Goal: Use online tool/utility: Utilize a website feature to perform a specific function

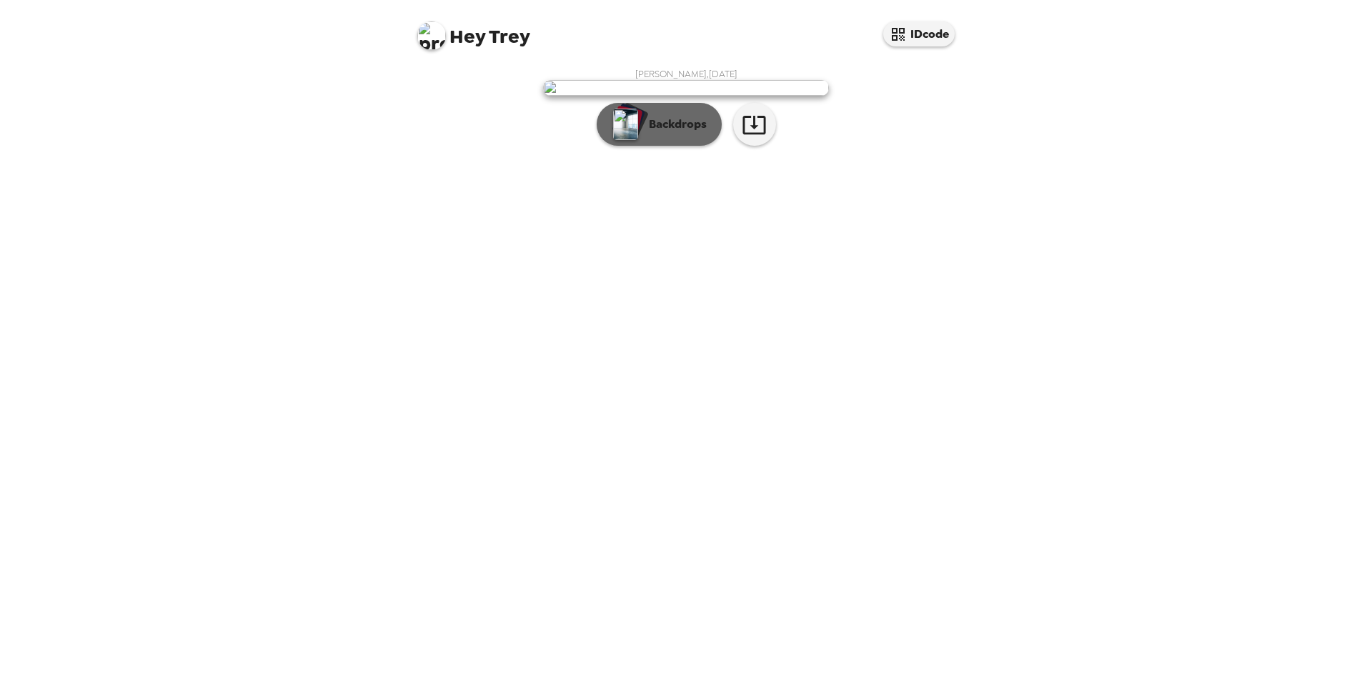
click at [683, 133] on p "Backdrops" at bounding box center [674, 124] width 65 height 17
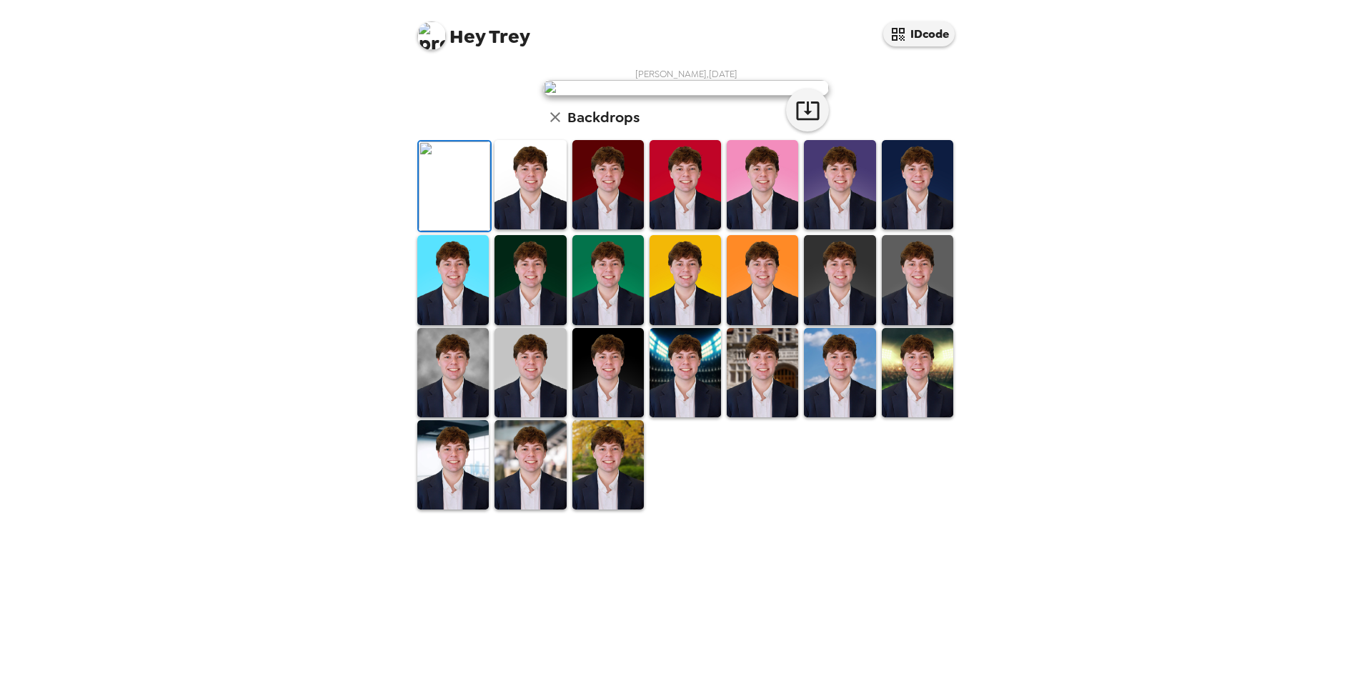
scroll to position [186, 0]
click at [685, 417] on img at bounding box center [685, 372] width 71 height 89
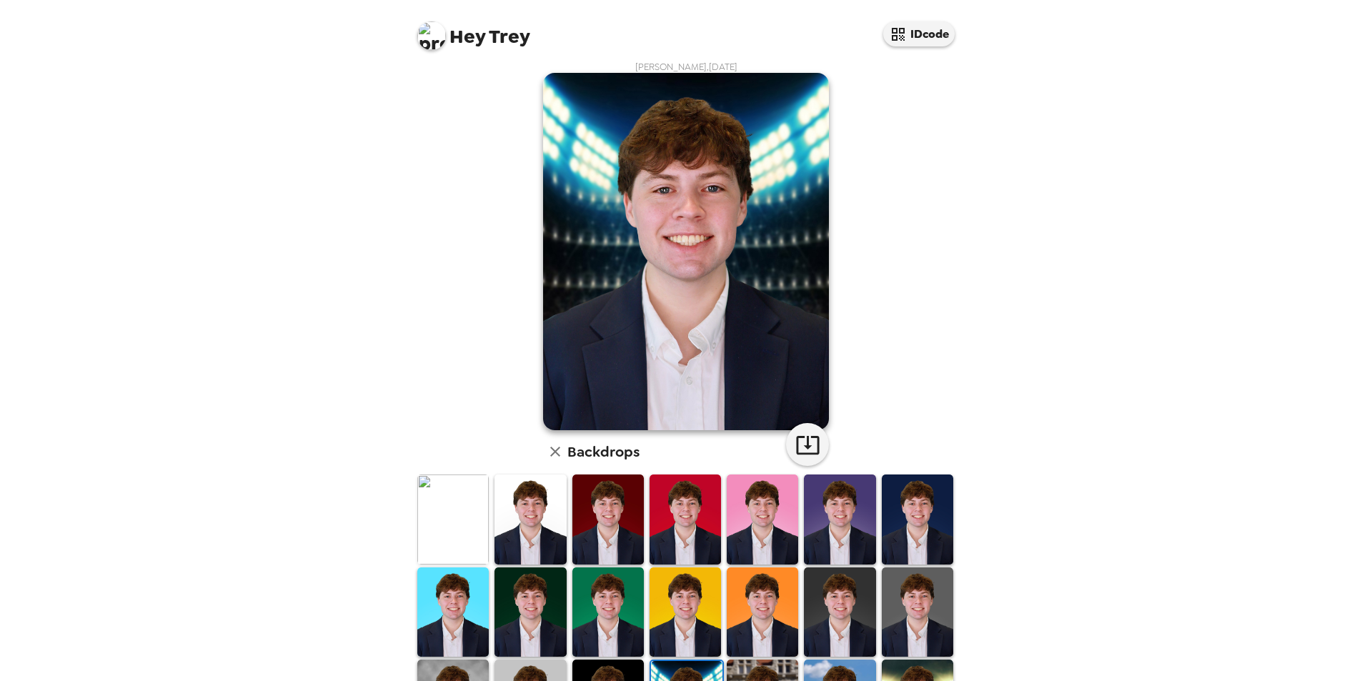
scroll to position [0, 0]
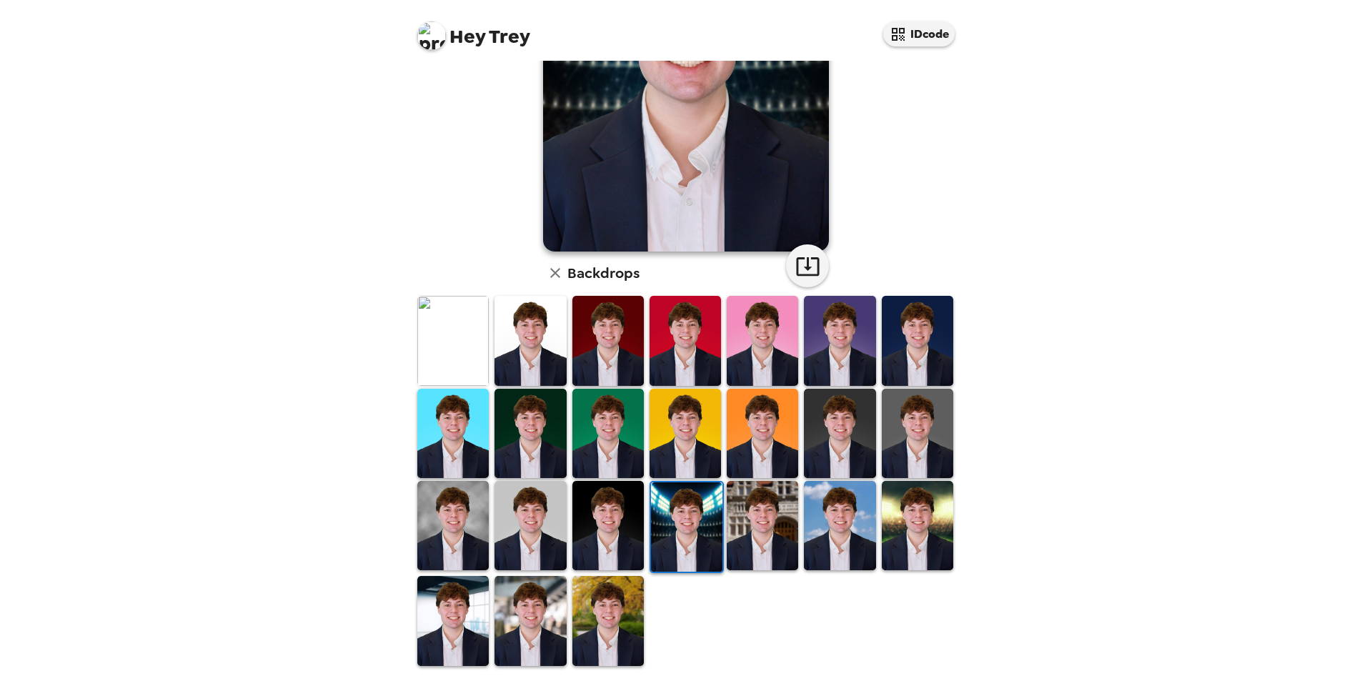
click at [847, 523] on img at bounding box center [839, 525] width 71 height 89
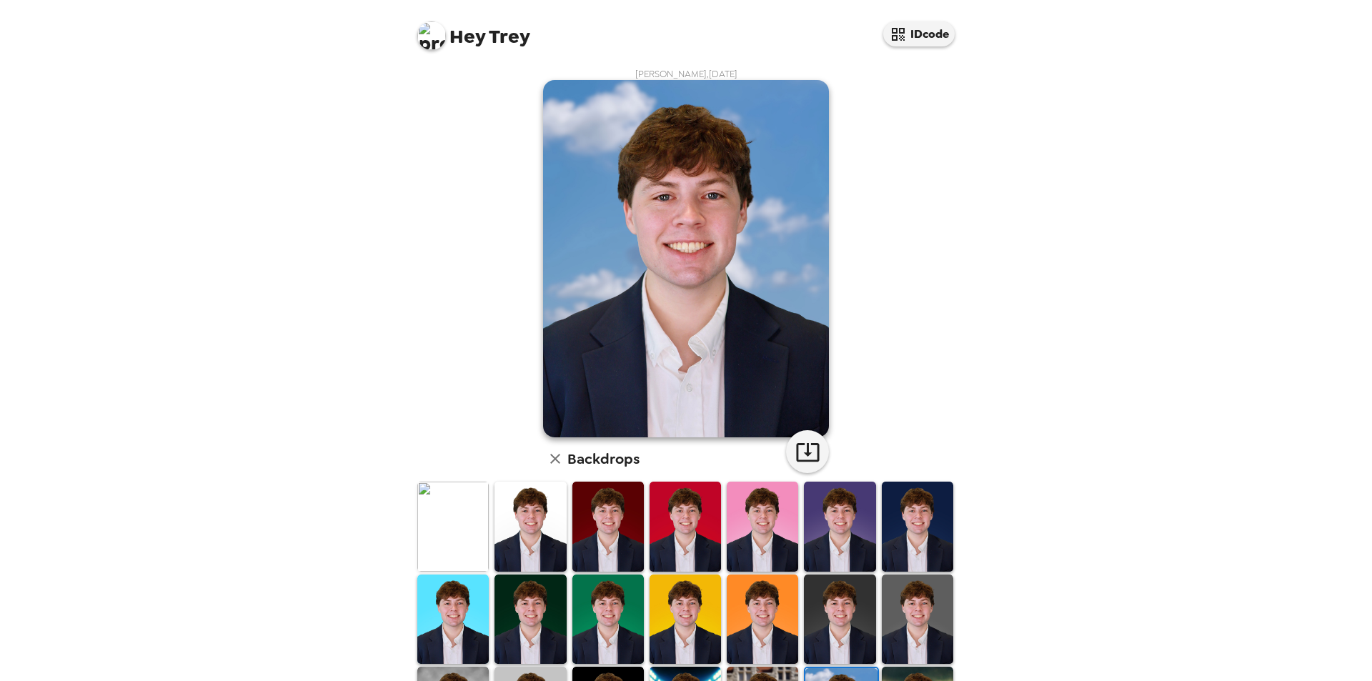
scroll to position [71, 0]
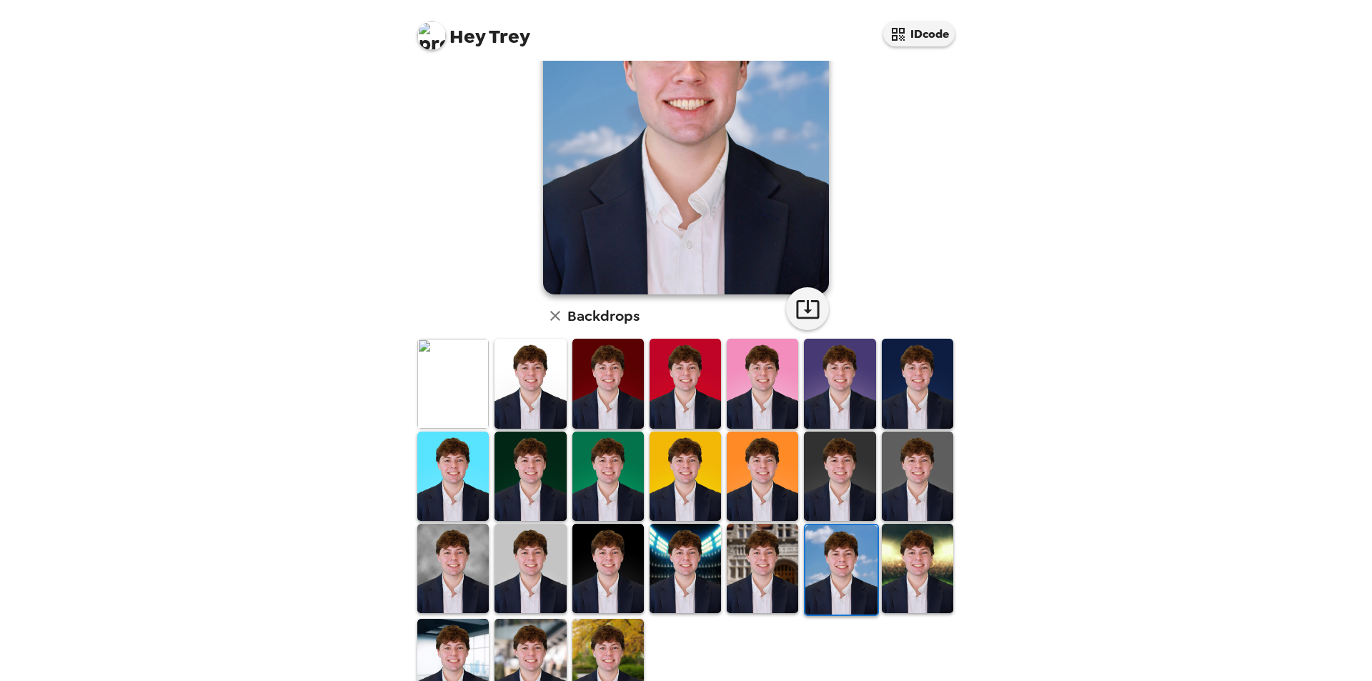
click at [839, 481] on img at bounding box center [839, 476] width 71 height 89
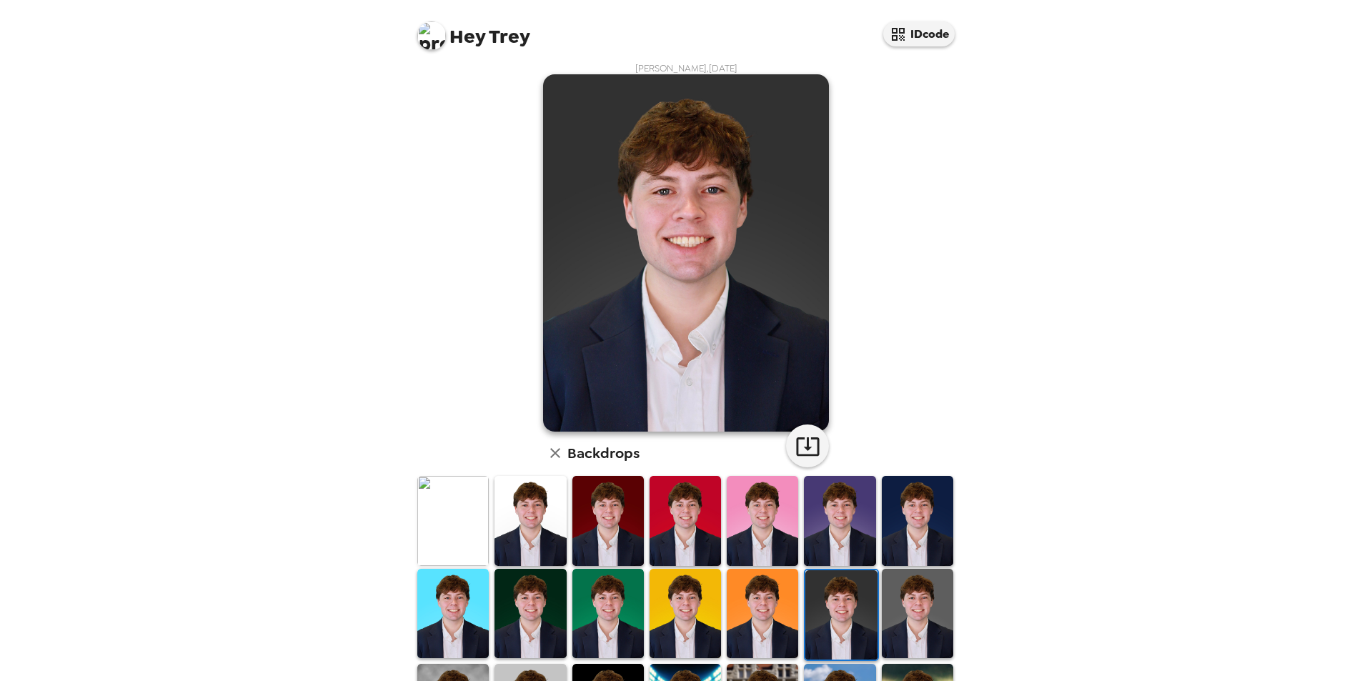
scroll to position [0, 0]
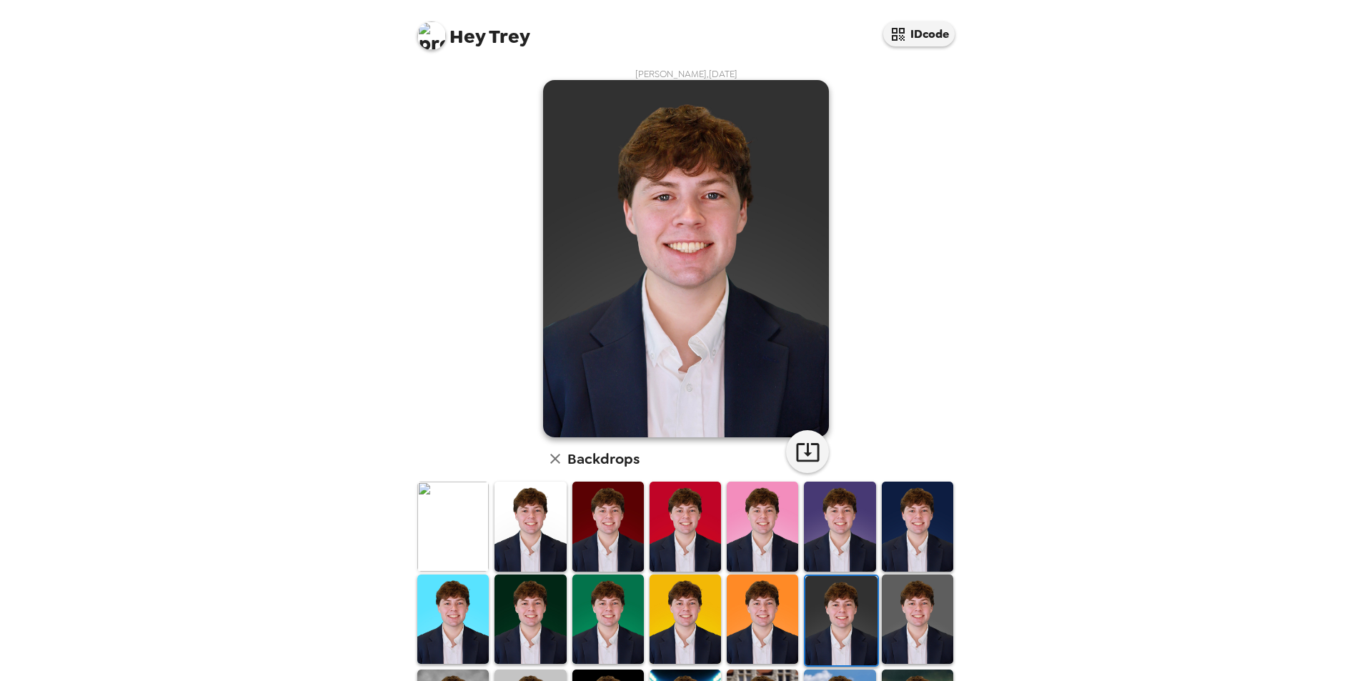
click at [906, 612] on img at bounding box center [917, 619] width 71 height 89
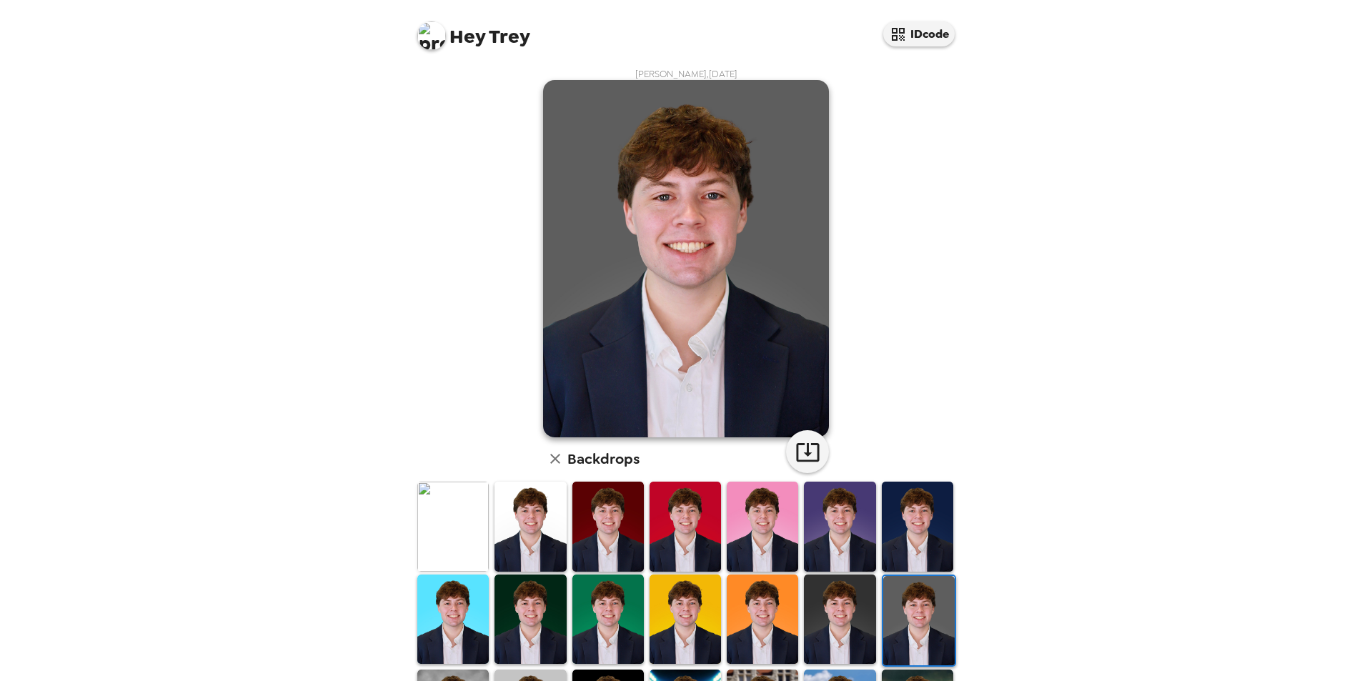
click at [525, 533] on img at bounding box center [530, 526] width 71 height 89
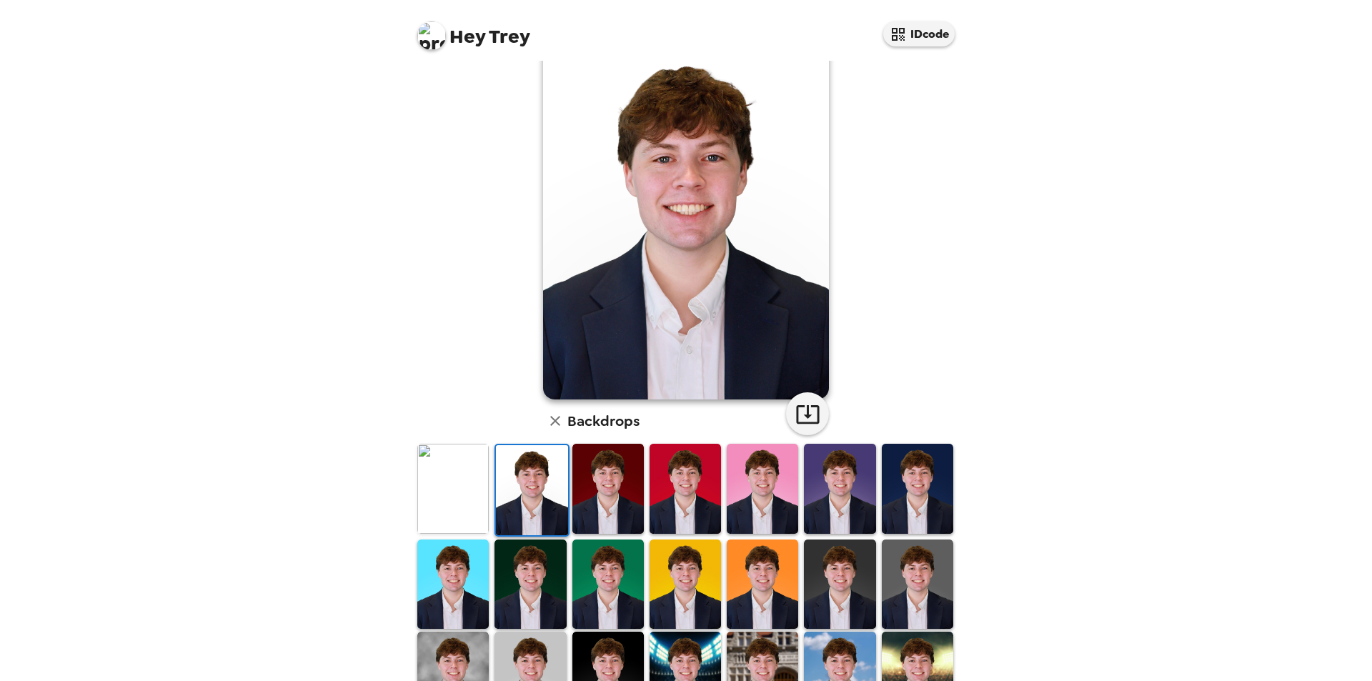
scroll to position [71, 0]
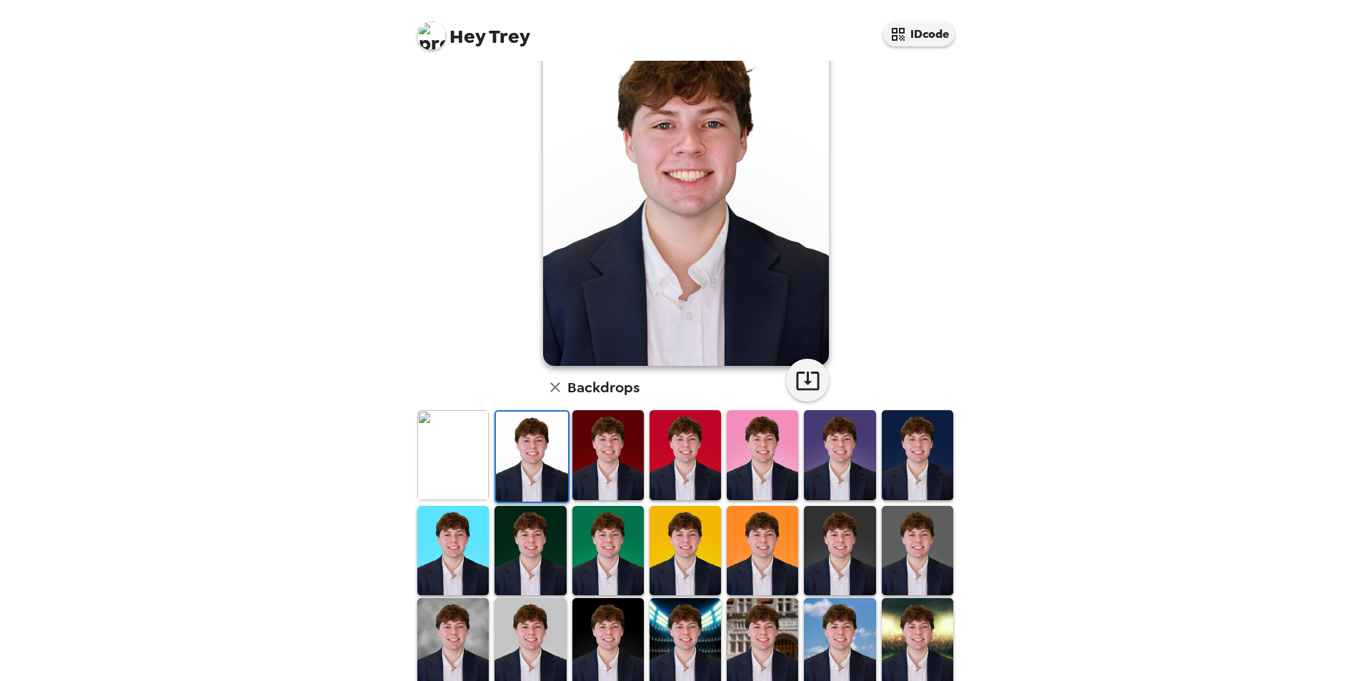
click at [906, 556] on img at bounding box center [917, 550] width 71 height 89
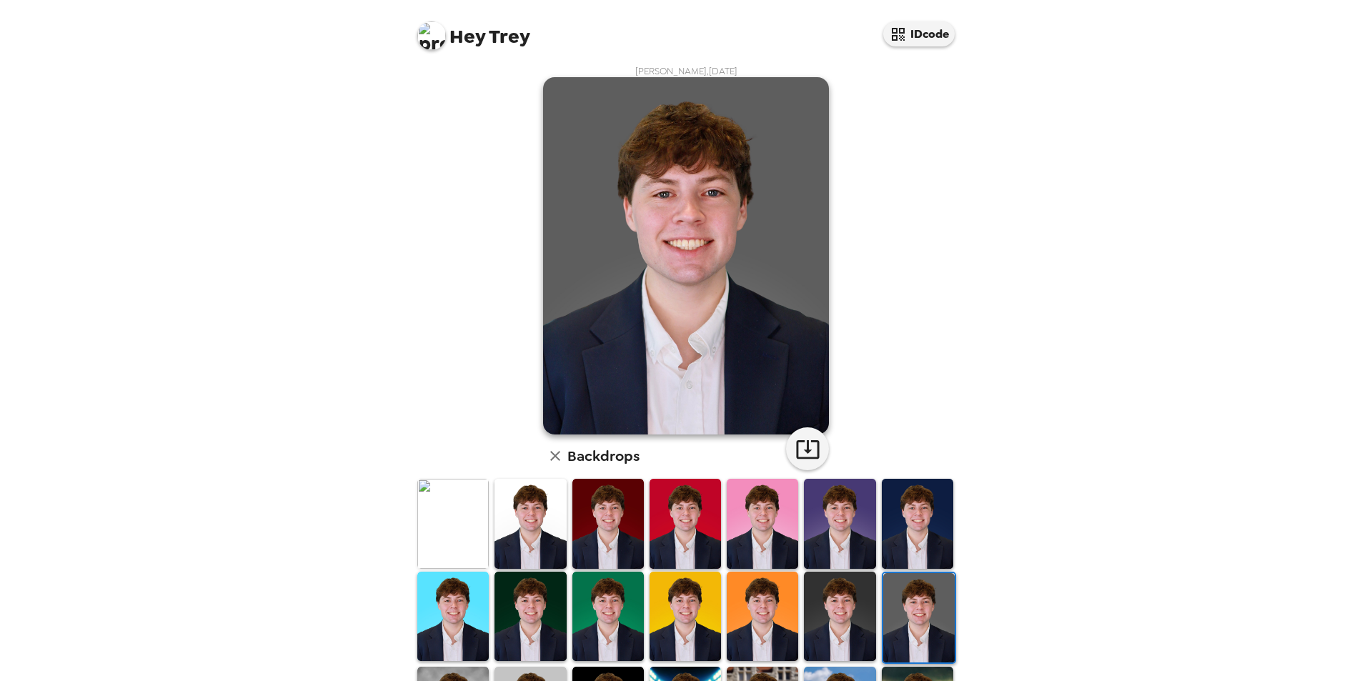
scroll to position [0, 0]
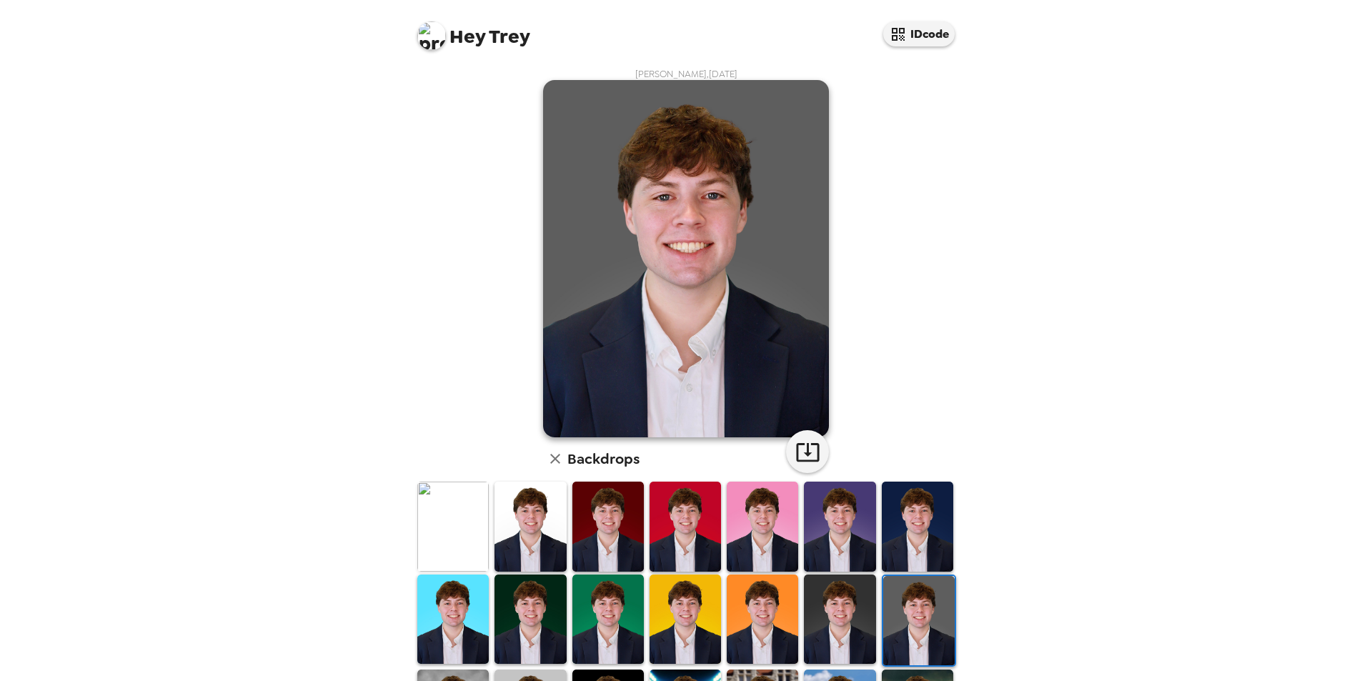
click at [840, 598] on img at bounding box center [839, 619] width 71 height 89
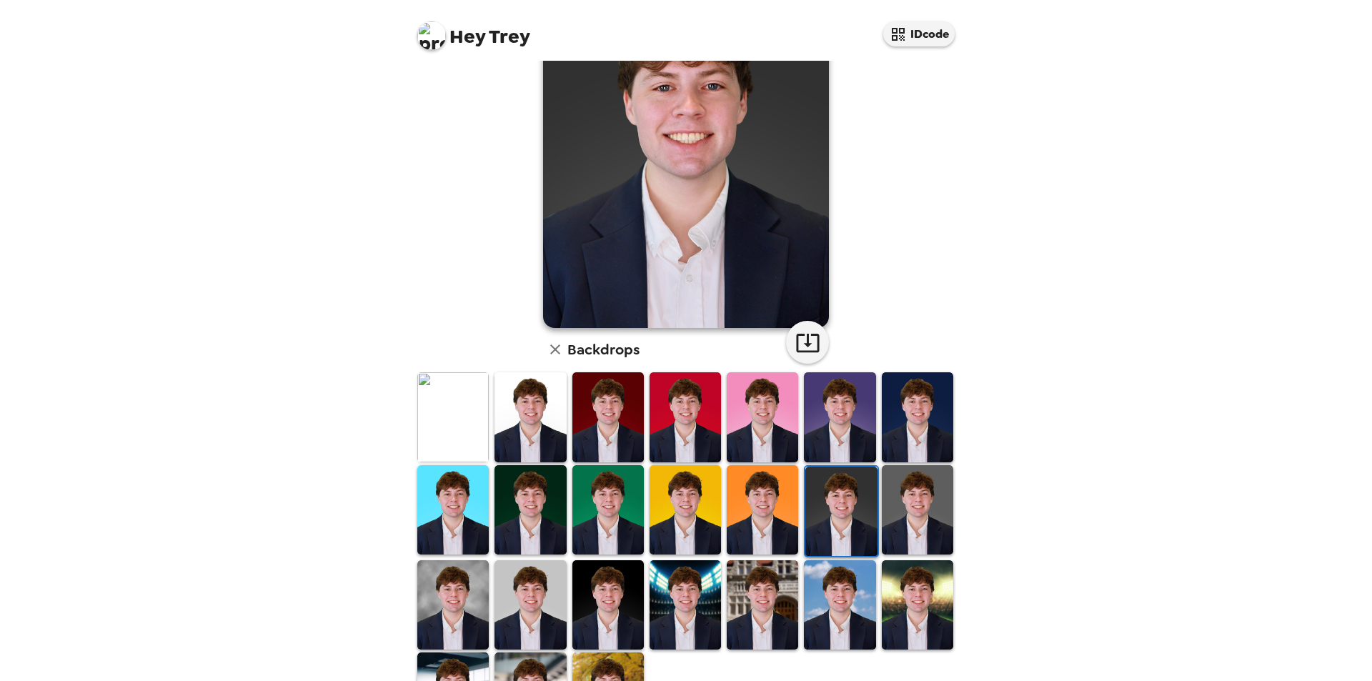
scroll to position [143, 0]
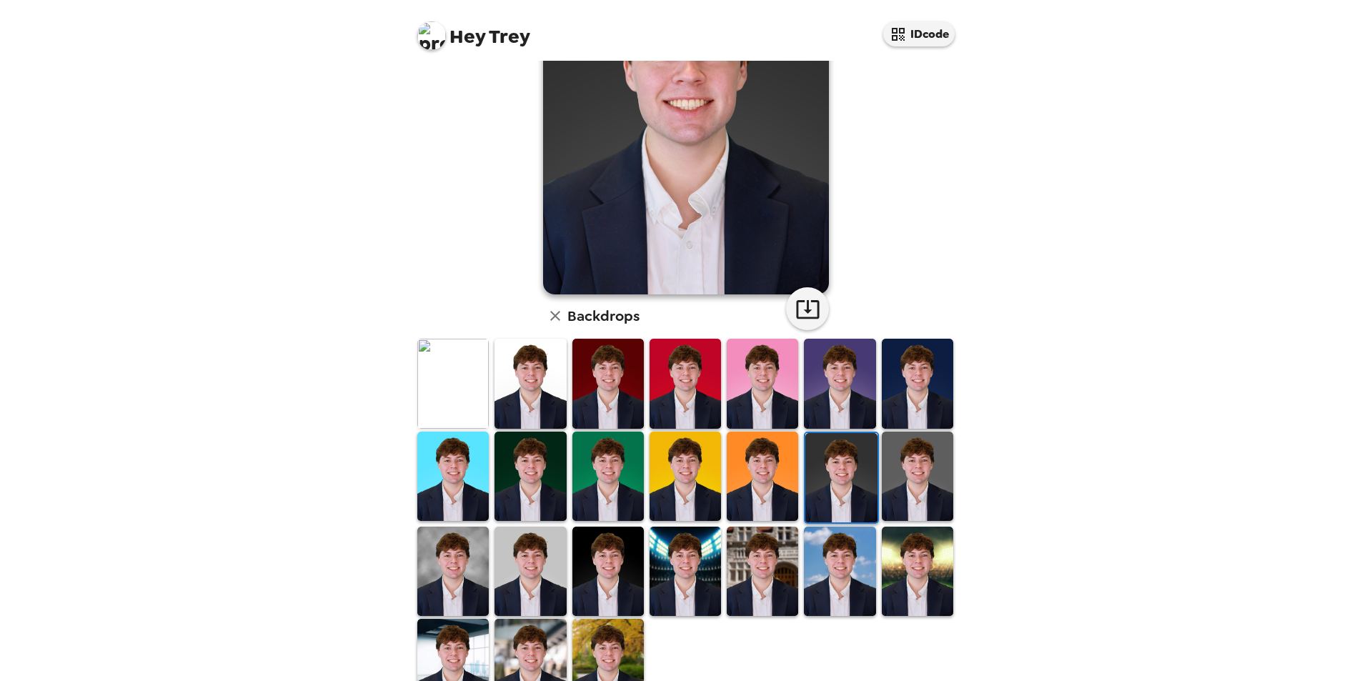
click at [607, 580] on img at bounding box center [608, 571] width 71 height 89
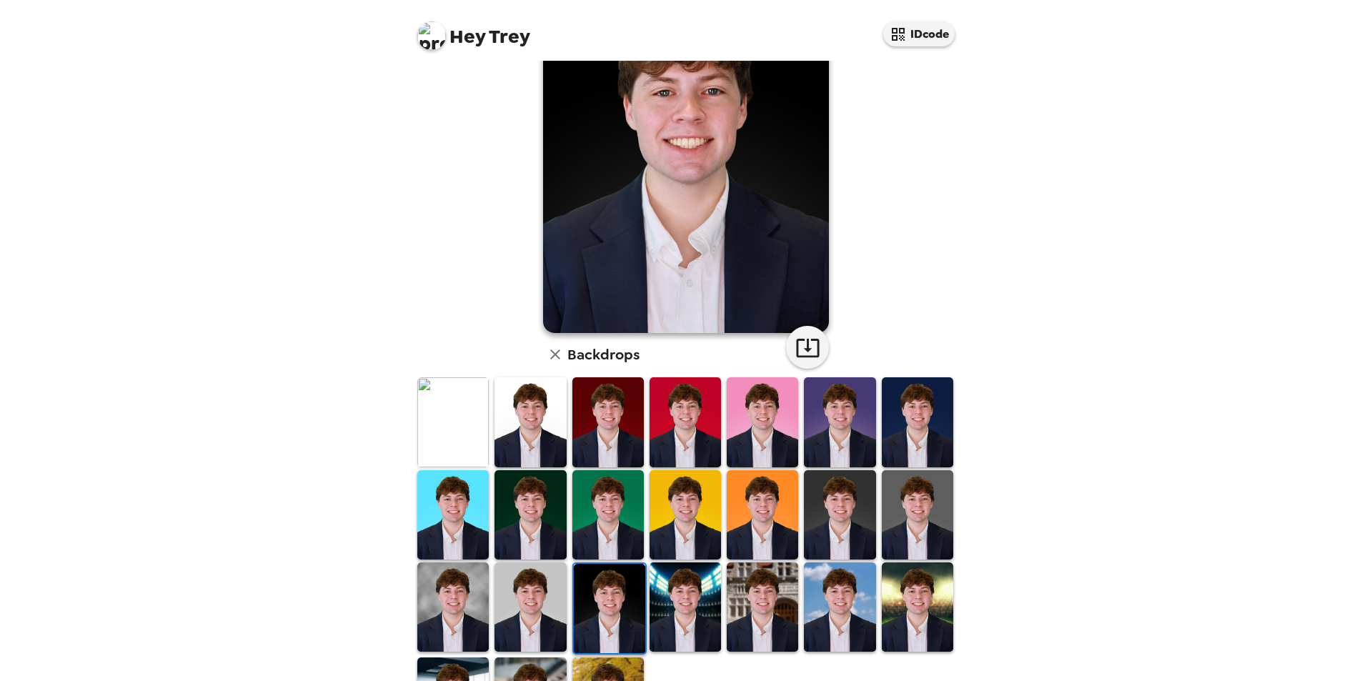
scroll to position [0, 0]
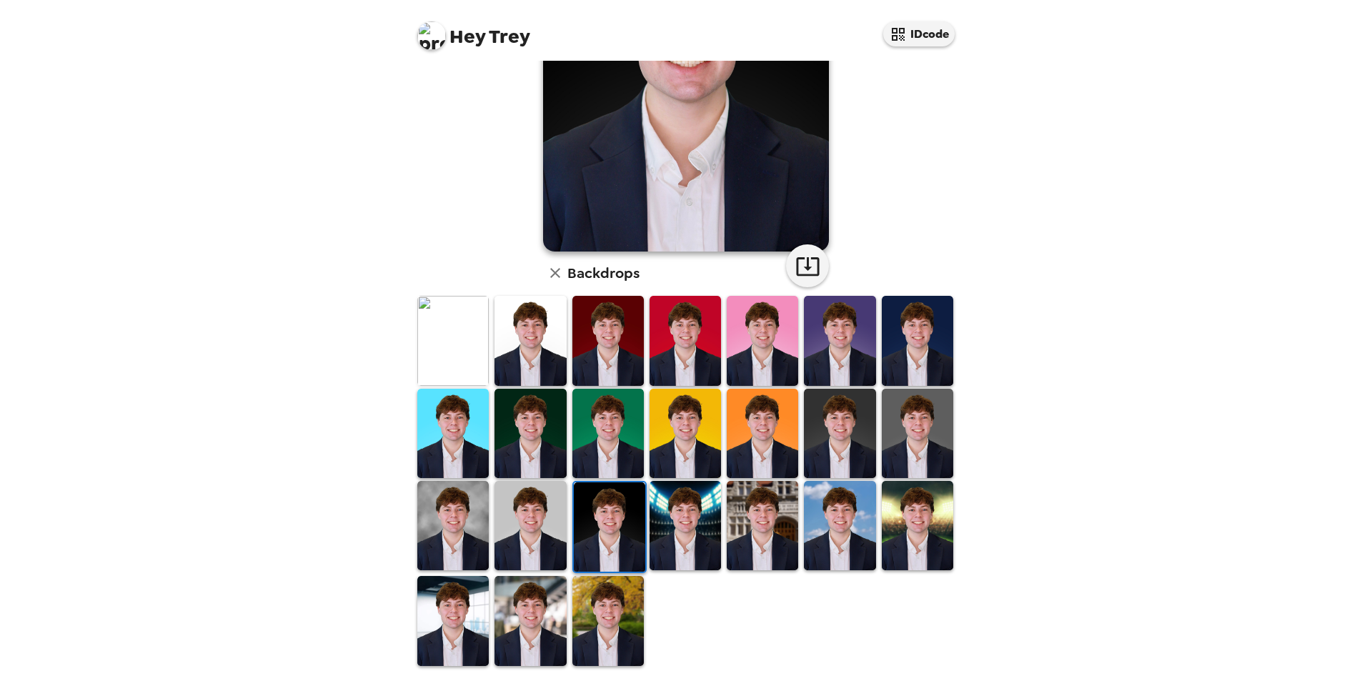
click at [538, 540] on img at bounding box center [530, 525] width 71 height 89
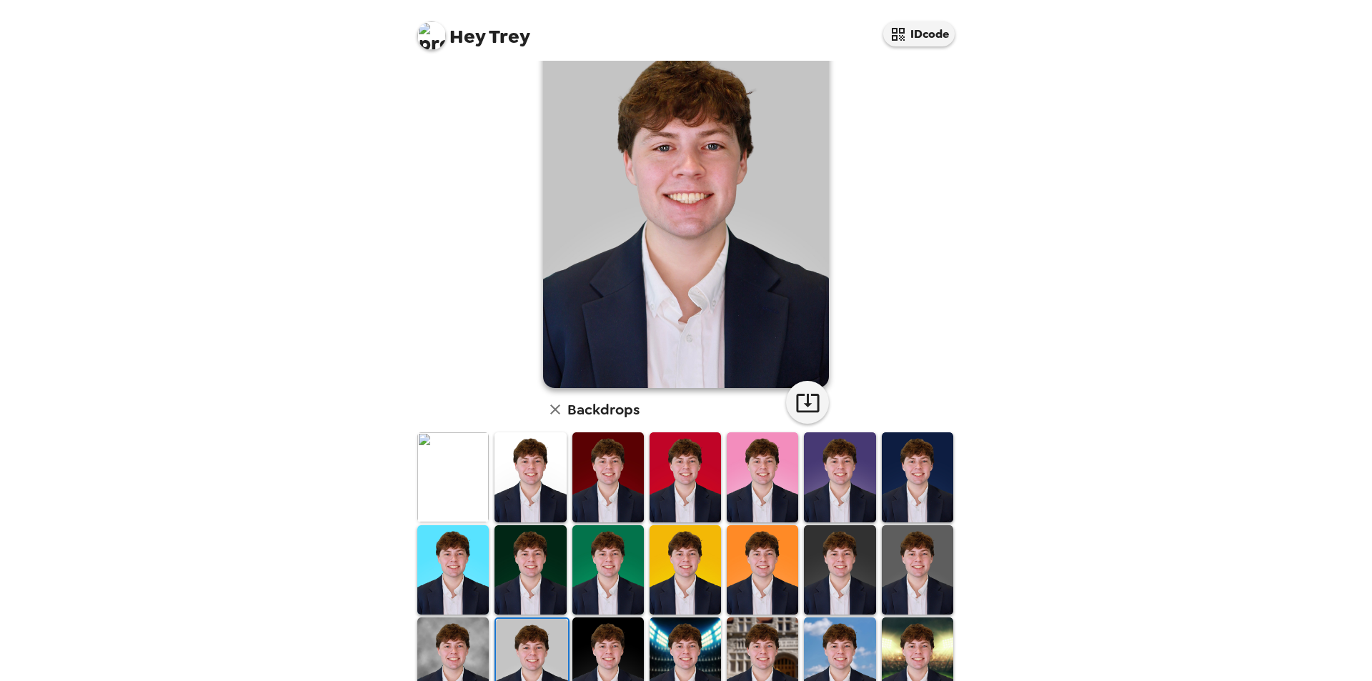
scroll to position [143, 0]
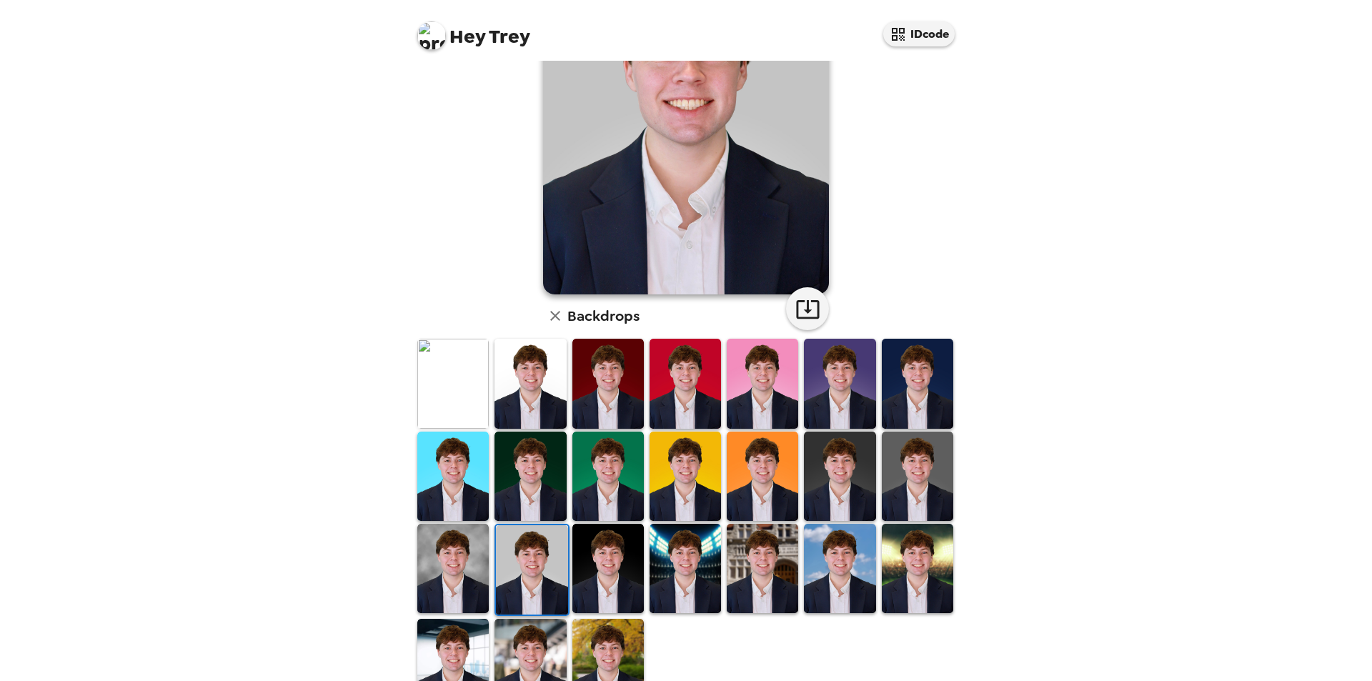
click at [462, 550] on img at bounding box center [452, 568] width 71 height 89
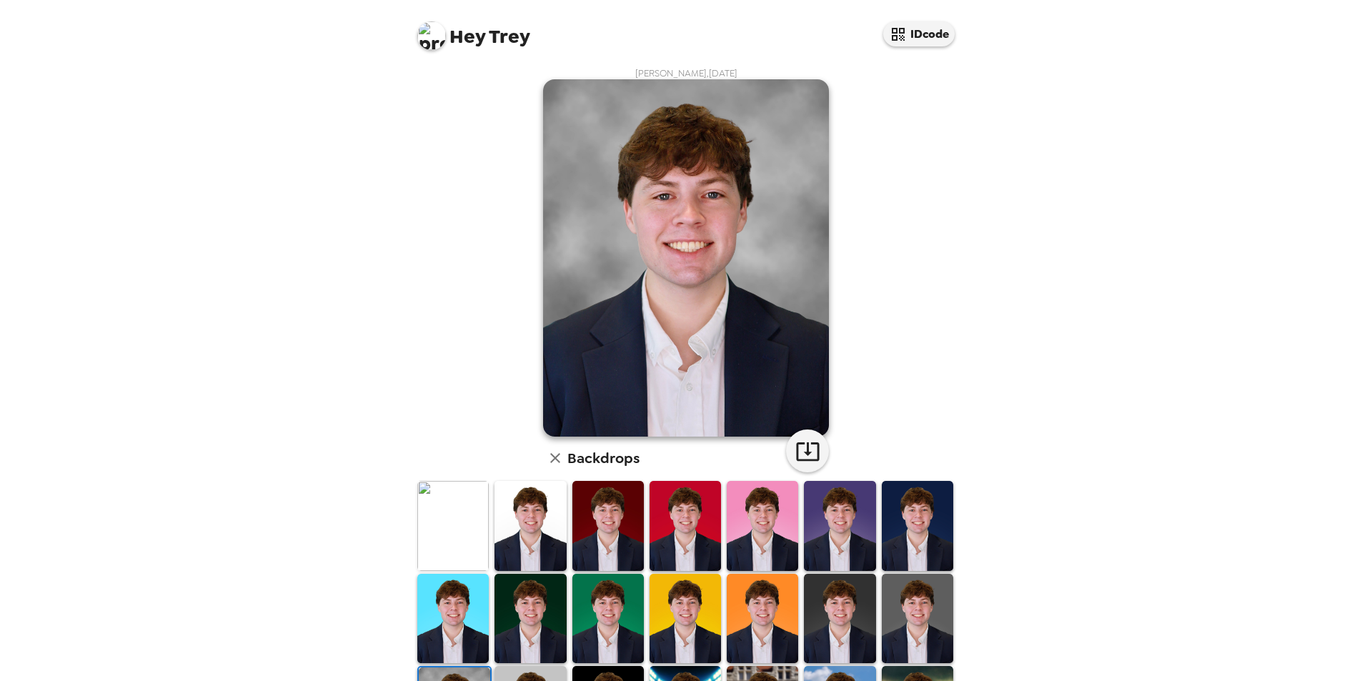
scroll to position [0, 0]
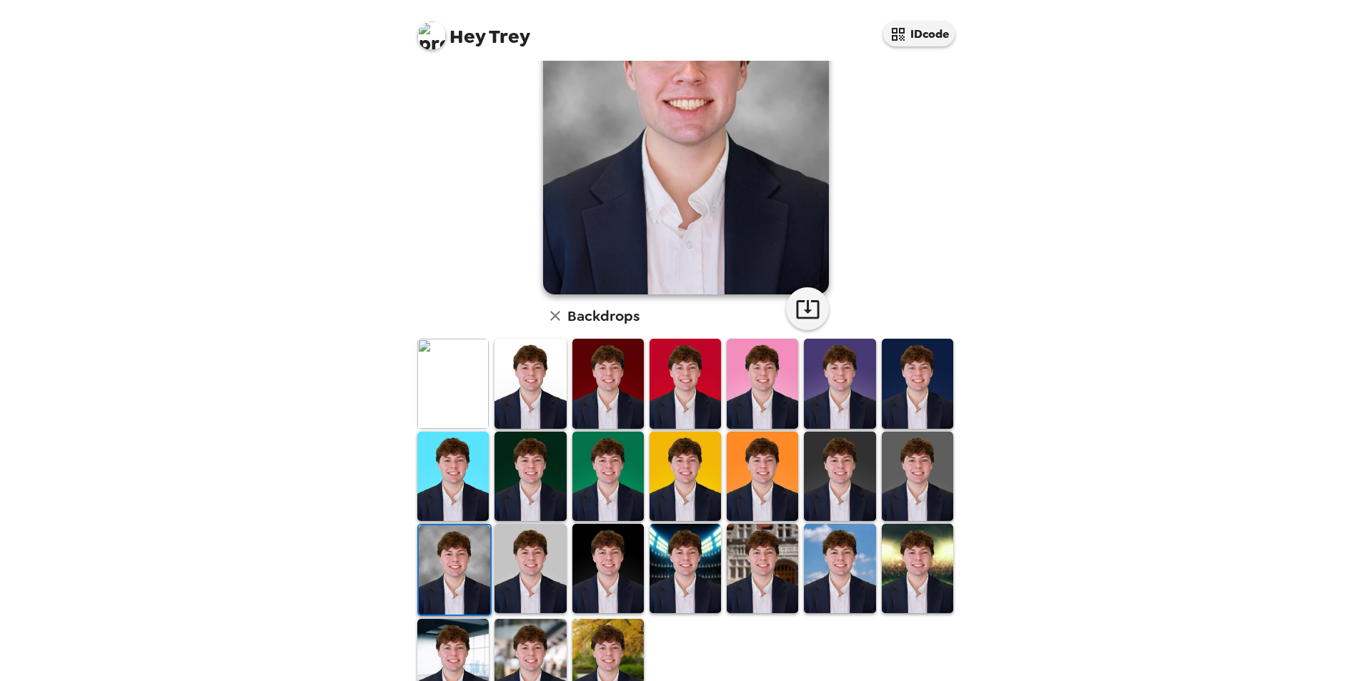
scroll to position [186, 0]
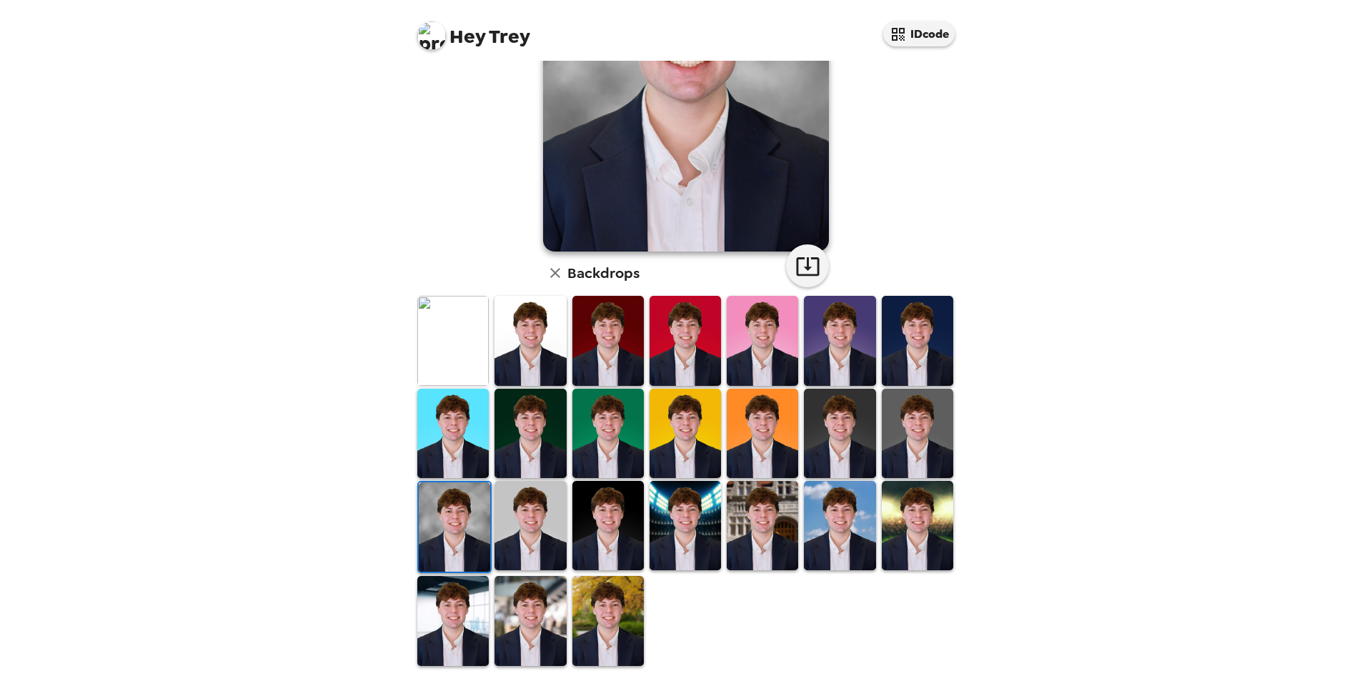
click at [628, 597] on img at bounding box center [608, 620] width 71 height 89
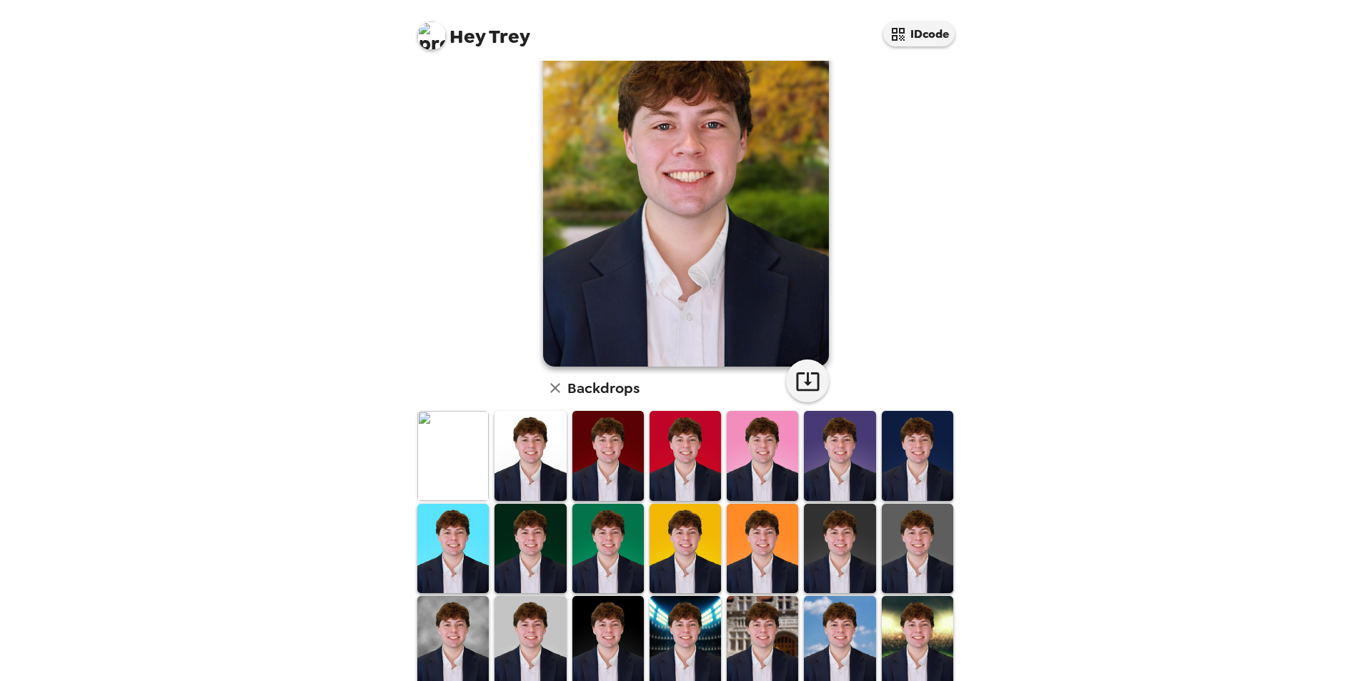
scroll to position [71, 0]
click at [826, 544] on img at bounding box center [839, 547] width 71 height 89
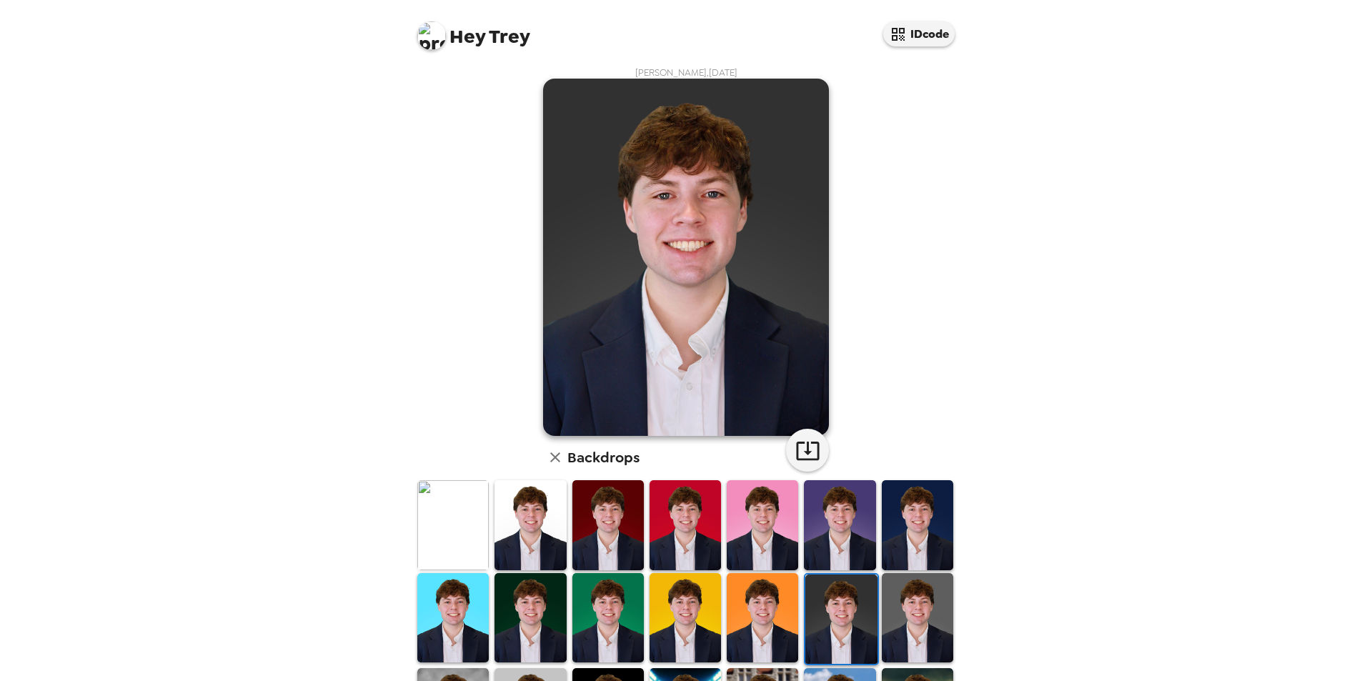
scroll to position [0, 0]
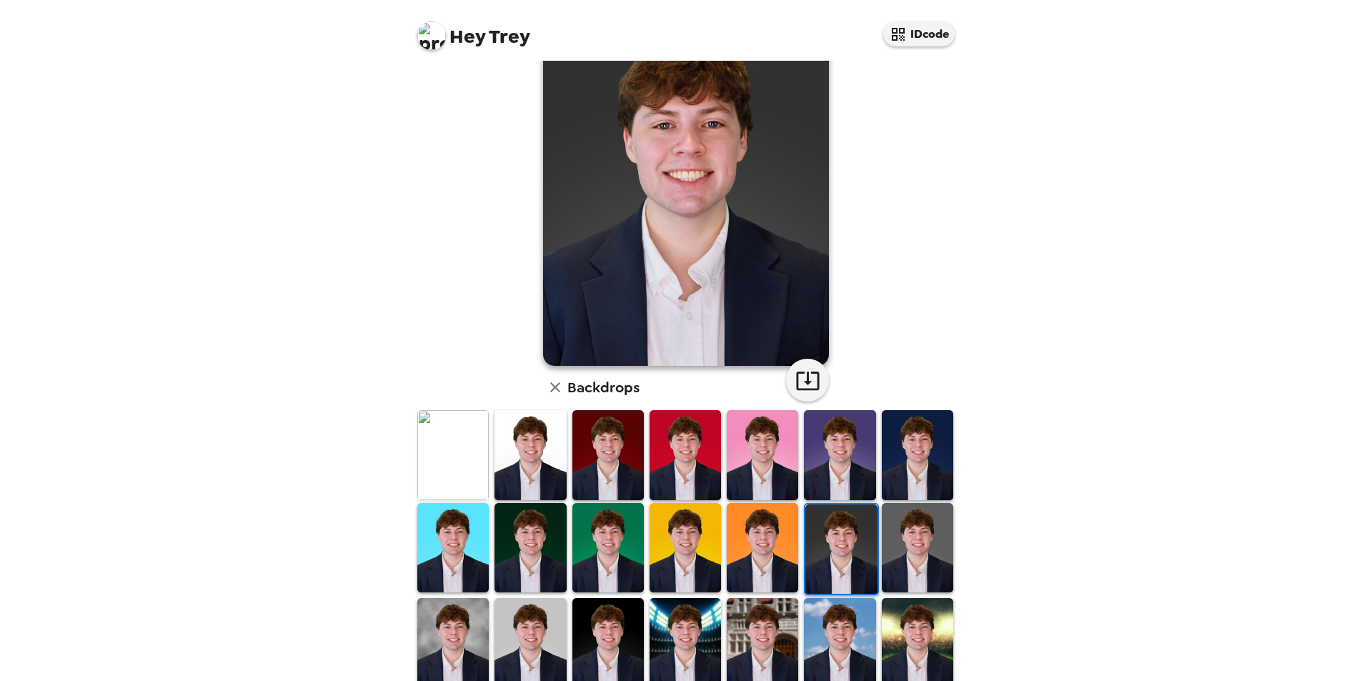
click at [916, 561] on img at bounding box center [917, 547] width 71 height 89
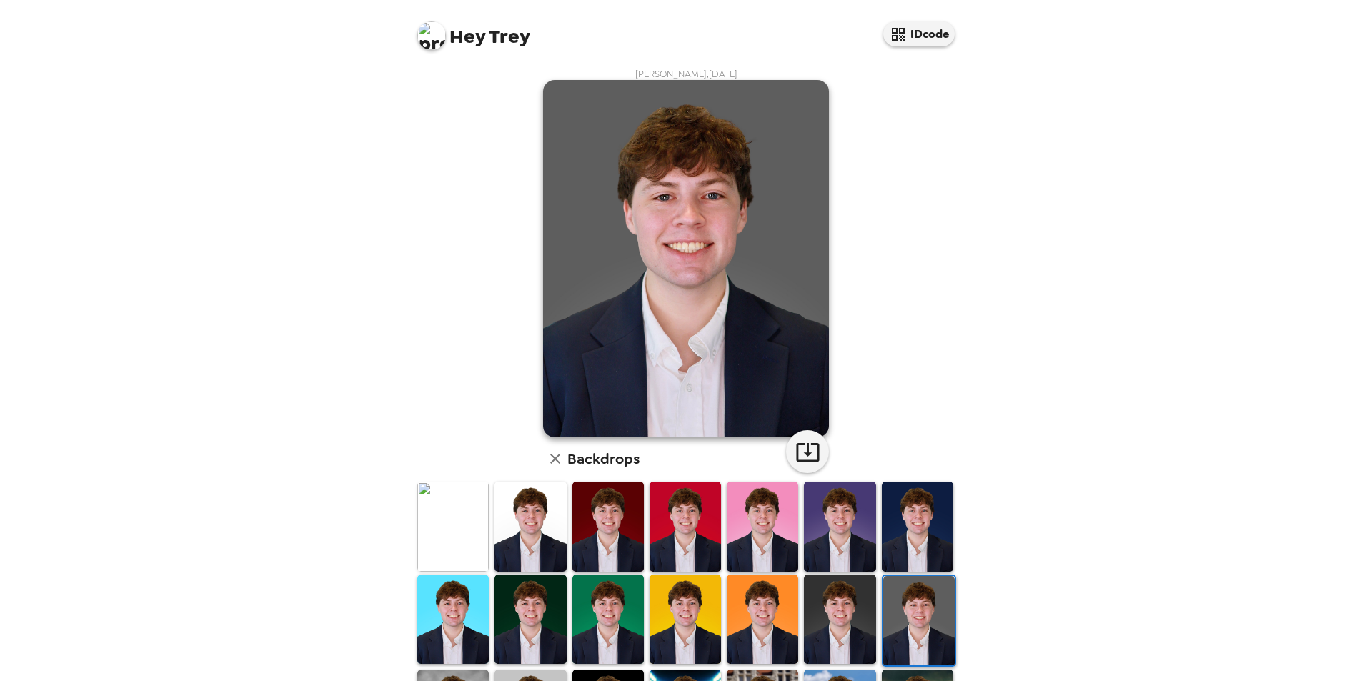
click at [842, 620] on img at bounding box center [839, 619] width 71 height 89
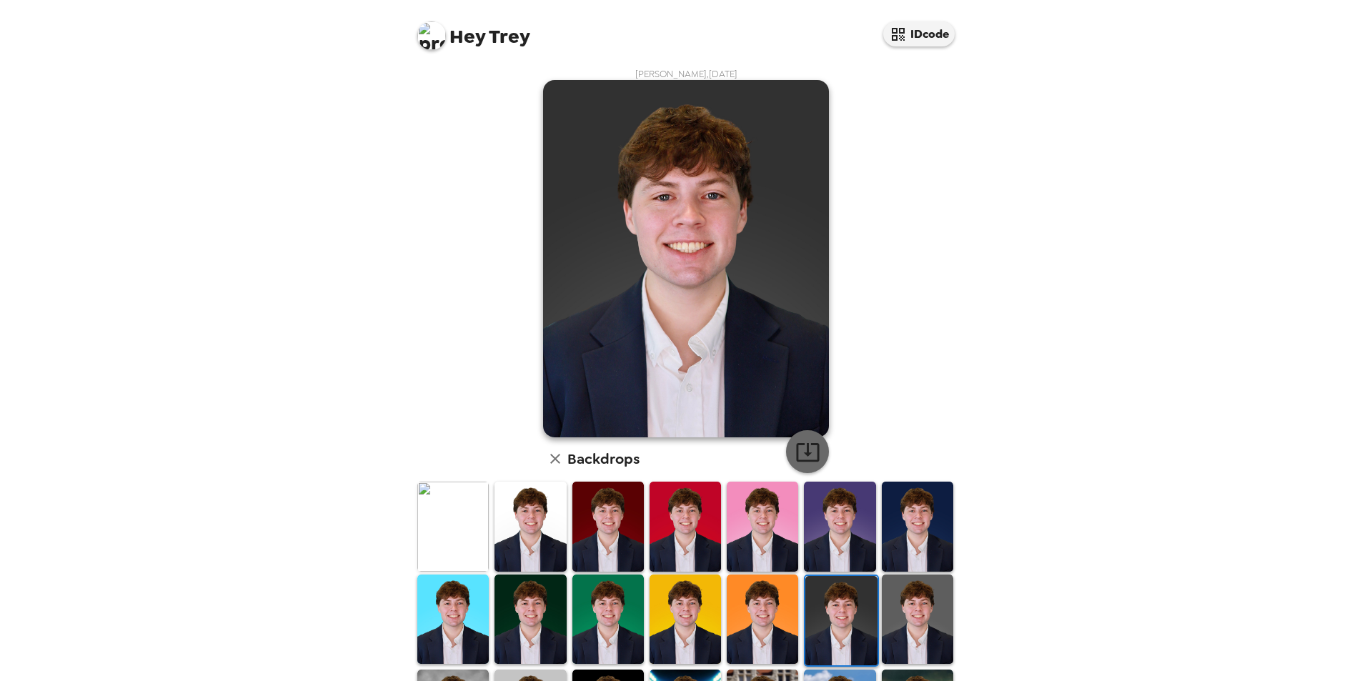
click at [816, 448] on button "button" at bounding box center [807, 451] width 43 height 43
